Goal: Navigation & Orientation: Find specific page/section

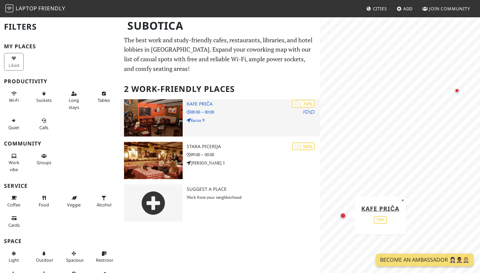
click at [168, 125] on img at bounding box center [153, 117] width 59 height 37
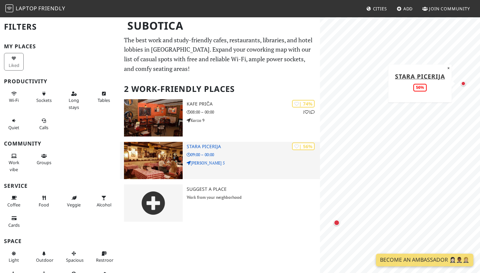
click at [144, 152] on img at bounding box center [153, 160] width 59 height 37
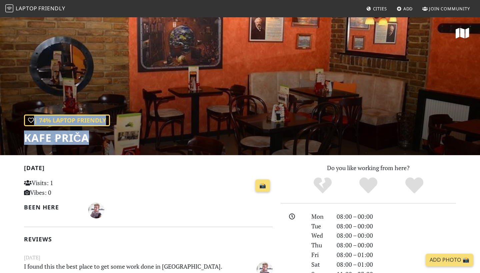
drag, startPoint x: 93, startPoint y: 139, endPoint x: 17, endPoint y: 139, distance: 76.3
click at [17, 139] on div "| 74% Laptop Friendly Kafe Priča" at bounding box center [240, 86] width 480 height 139
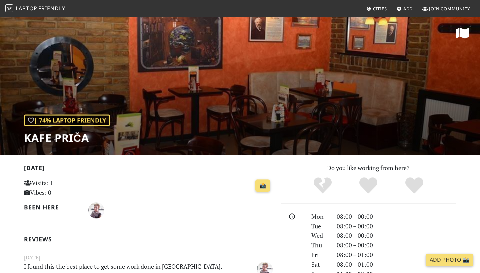
click at [45, 151] on div "| 74% Laptop Friendly Kafe Priča" at bounding box center [240, 86] width 480 height 139
click at [44, 139] on h1 "Kafe Priča" at bounding box center [67, 138] width 86 height 13
copy div "Kafe Priča"
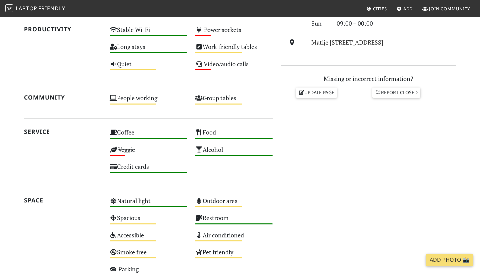
scroll to position [262, 0]
